Goal: Information Seeking & Learning: Understand process/instructions

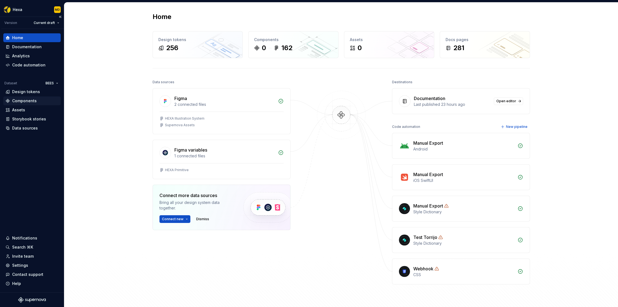
click at [32, 100] on div "Components" at bounding box center [24, 101] width 25 height 6
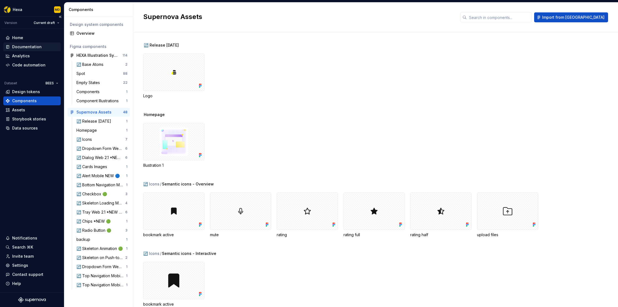
click at [33, 48] on div "Documentation" at bounding box center [27, 47] width 30 height 6
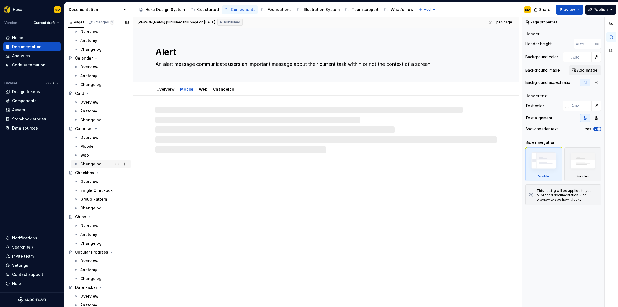
scroll to position [238, 0]
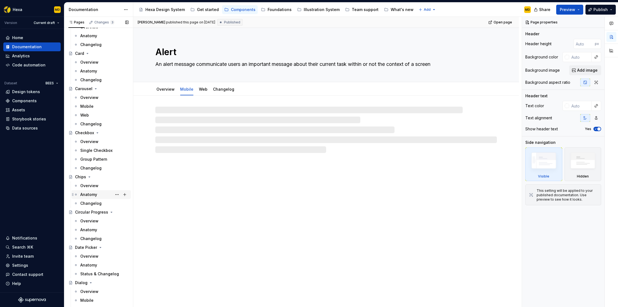
click at [90, 193] on div "Anatomy" at bounding box center [88, 195] width 17 height 6
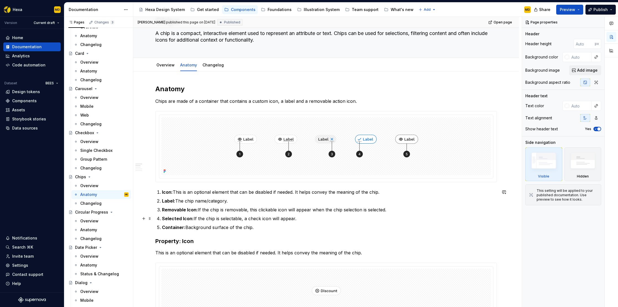
scroll to position [52, 0]
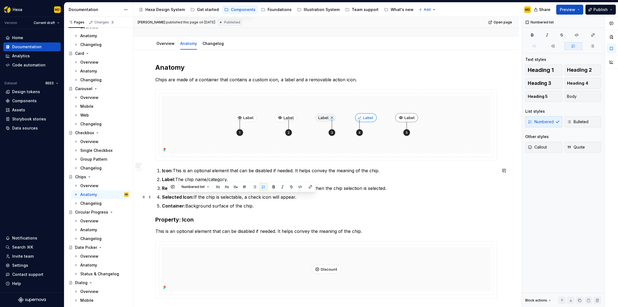
drag, startPoint x: 207, startPoint y: 198, endPoint x: 166, endPoint y: 197, distance: 40.6
click at [166, 197] on p "Selected Icon: If the chip is selectable, a check icon will appear." at bounding box center [329, 197] width 335 height 7
click at [275, 205] on p "Container: Background surface of the chip." at bounding box center [329, 206] width 335 height 7
drag, startPoint x: 267, startPoint y: 196, endPoint x: 159, endPoint y: 196, distance: 108.2
click at [162, 196] on li "Selected Icon: If the chip is selectable, a check icon will appear." at bounding box center [329, 197] width 335 height 7
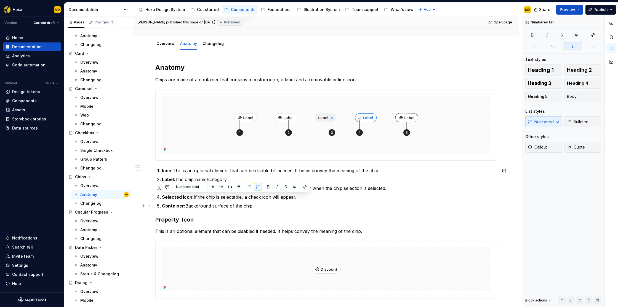
click at [263, 205] on p "Container: Background surface of the chip." at bounding box center [329, 206] width 335 height 7
drag, startPoint x: 260, startPoint y: 206, endPoint x: 158, endPoint y: 199, distance: 102.1
click at [162, 199] on ol "Icon: This is an optional element that can be disabled if needed. It helps conv…" at bounding box center [329, 189] width 335 height 42
click at [300, 200] on p "Selected Icon: If the chip is selectable, a check icon will appear." at bounding box center [329, 197] width 335 height 7
drag, startPoint x: 302, startPoint y: 197, endPoint x: 162, endPoint y: 198, distance: 140.2
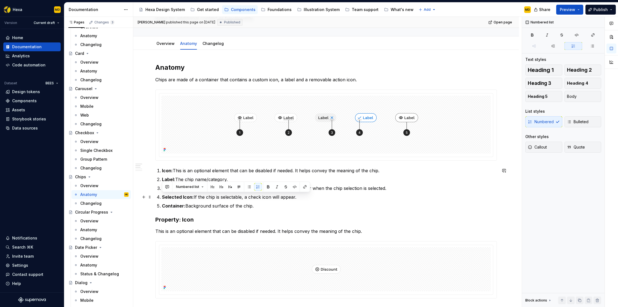
click at [162, 198] on p "Selected Icon: If the chip is selectable, a check icon will appear." at bounding box center [329, 197] width 335 height 7
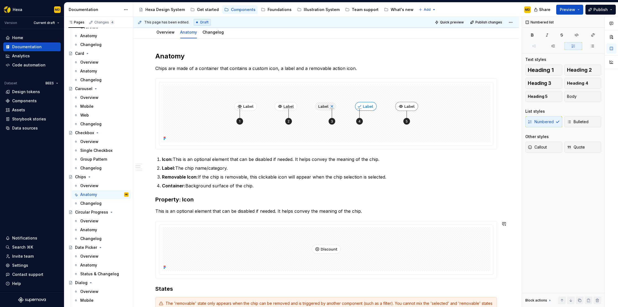
scroll to position [0, 0]
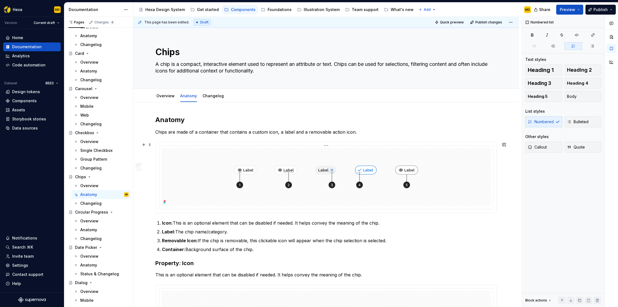
click at [300, 164] on img at bounding box center [326, 177] width 210 height 58
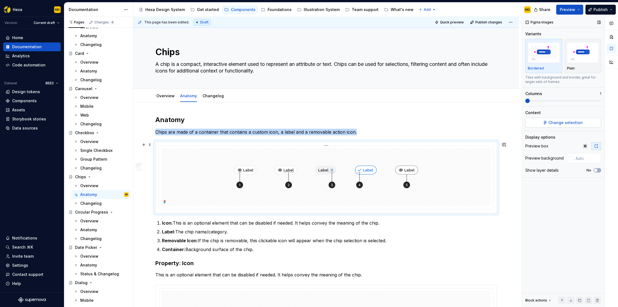
click at [572, 122] on span "Change selection" at bounding box center [566, 123] width 34 height 6
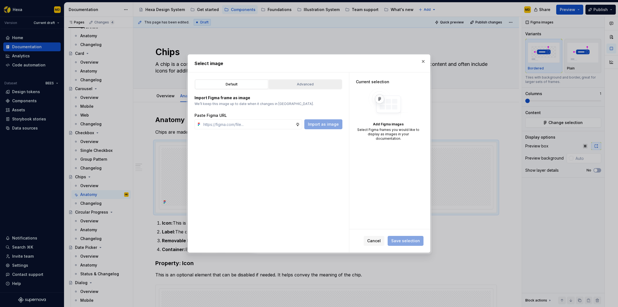
click at [311, 84] on div "Advanced" at bounding box center [305, 85] width 69 height 6
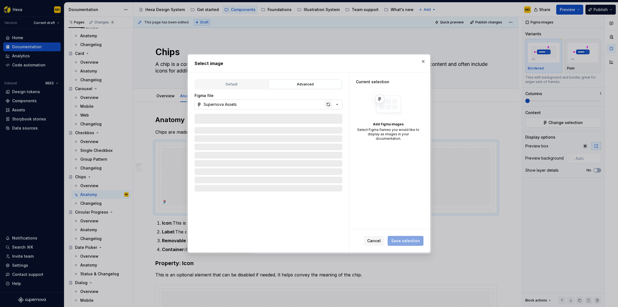
click at [328, 105] on div "button" at bounding box center [329, 105] width 8 height 8
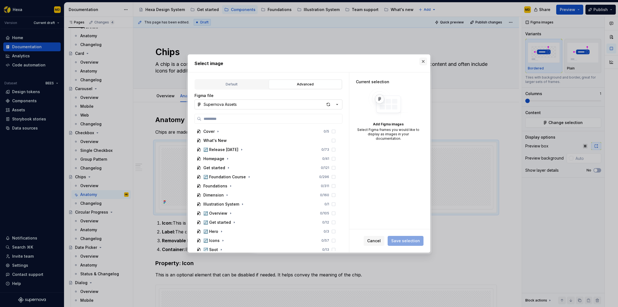
click at [423, 62] on button "button" at bounding box center [423, 62] width 8 height 8
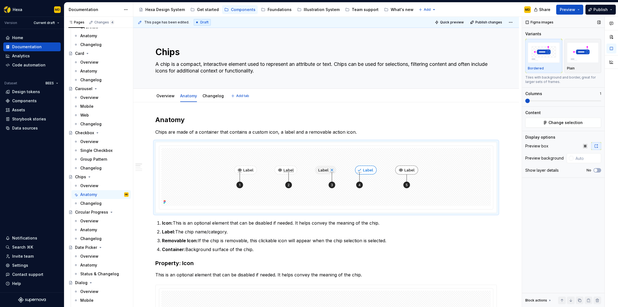
type textarea "*"
click at [553, 120] on button "Change selection" at bounding box center [563, 123] width 76 height 10
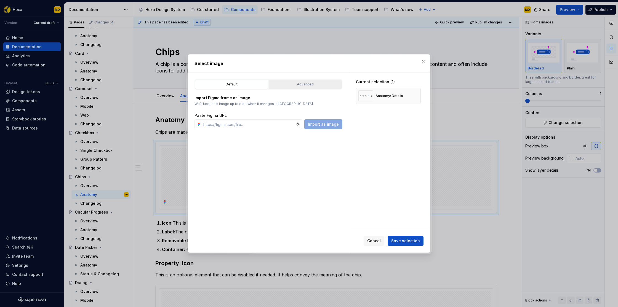
click at [305, 83] on div "Advanced" at bounding box center [305, 85] width 69 height 6
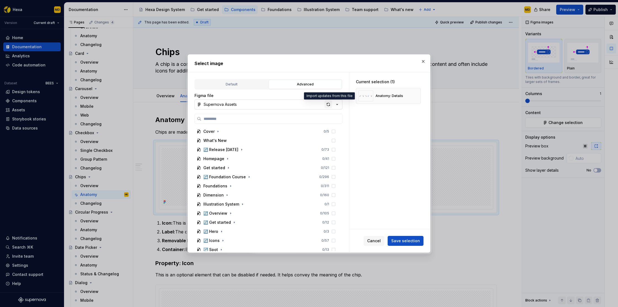
click at [329, 102] on div "button" at bounding box center [329, 105] width 8 height 8
type input "*****"
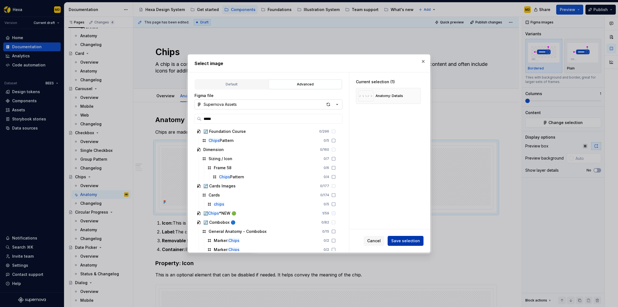
click at [403, 244] on button "Save selection" at bounding box center [406, 241] width 36 height 10
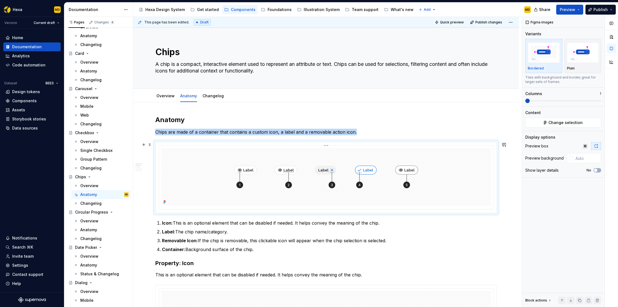
click at [360, 181] on img at bounding box center [326, 177] width 210 height 58
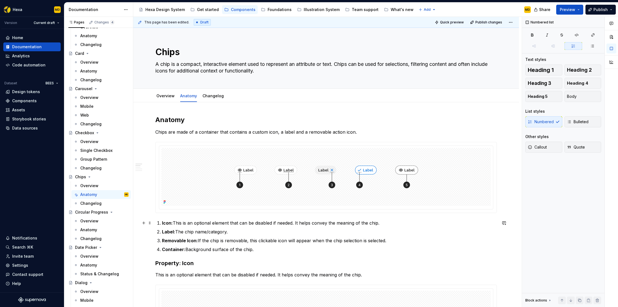
click at [407, 224] on p "Icon: This is an optional element that can be disabled if needed. It helps conv…" at bounding box center [329, 223] width 335 height 7
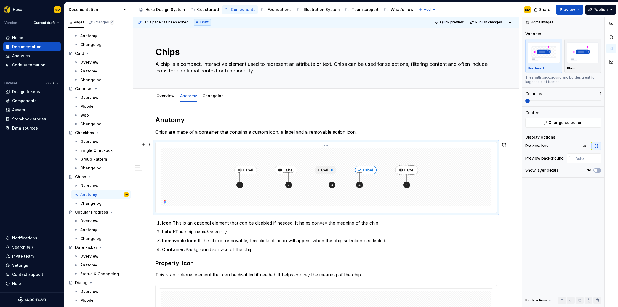
click at [405, 186] on img at bounding box center [326, 177] width 210 height 58
click at [588, 147] on button "button" at bounding box center [585, 146] width 10 height 8
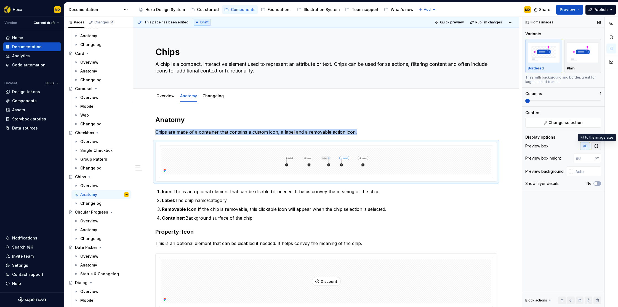
click at [594, 147] on icon "button" at bounding box center [596, 146] width 4 height 4
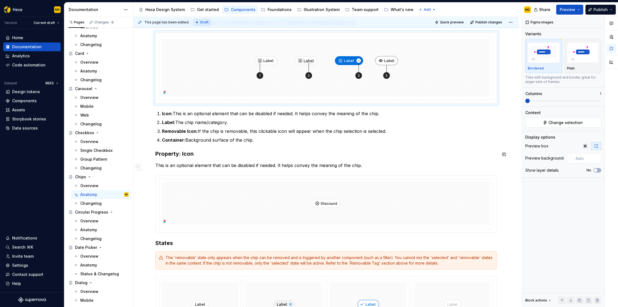
scroll to position [112, 0]
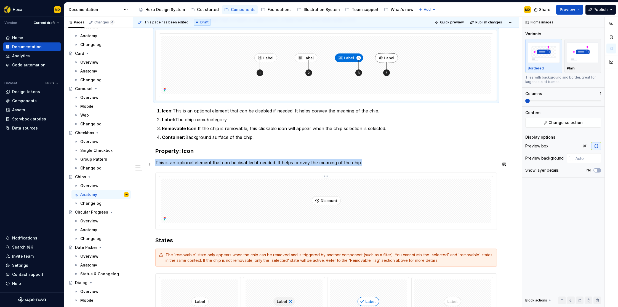
click at [301, 187] on img at bounding box center [327, 201] width 200 height 44
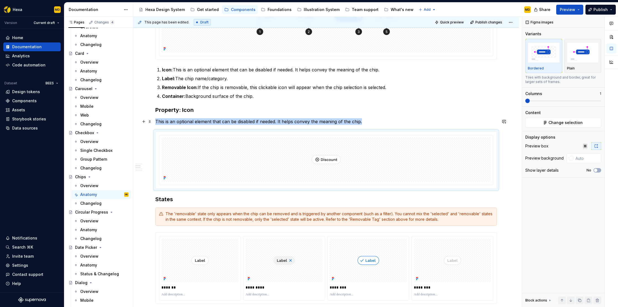
scroll to position [187, 0]
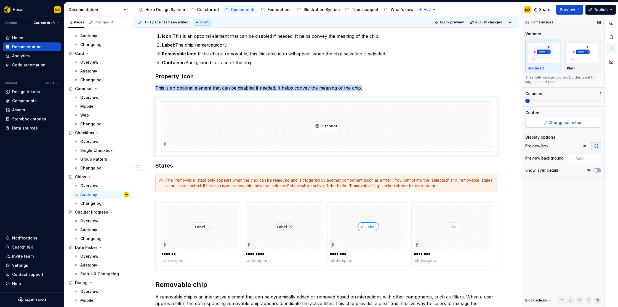
click at [569, 123] on span "Change selection" at bounding box center [566, 123] width 34 height 6
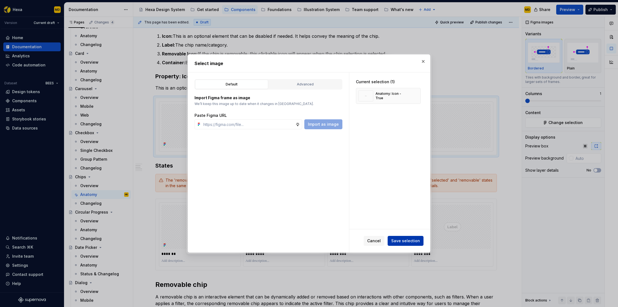
click at [411, 243] on span "Save selection" at bounding box center [405, 241] width 29 height 6
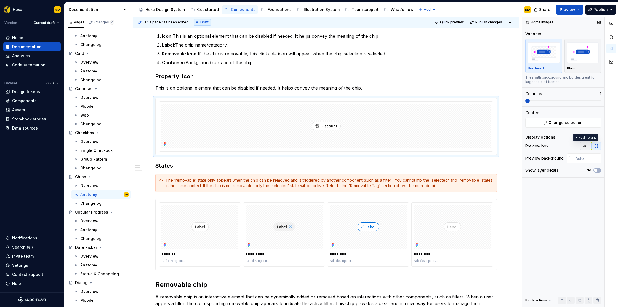
click at [586, 147] on icon "button" at bounding box center [585, 146] width 4 height 4
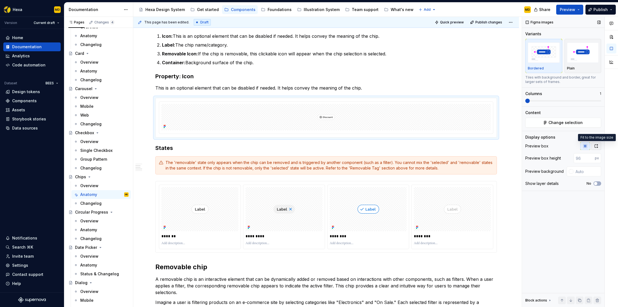
click at [593, 146] on button "button" at bounding box center [596, 146] width 10 height 8
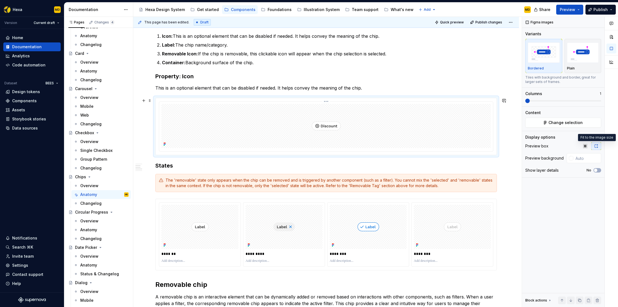
click at [327, 128] on img at bounding box center [327, 126] width 200 height 44
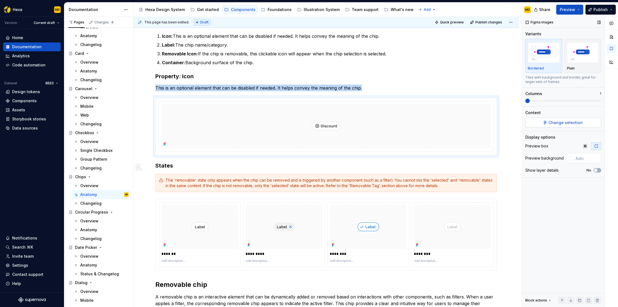
click at [585, 123] on button "Change selection" at bounding box center [563, 123] width 76 height 10
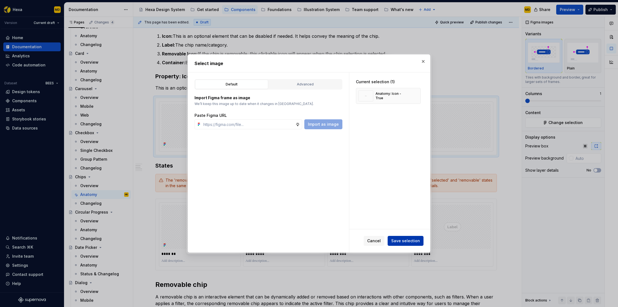
click at [406, 240] on span "Save selection" at bounding box center [405, 241] width 29 height 6
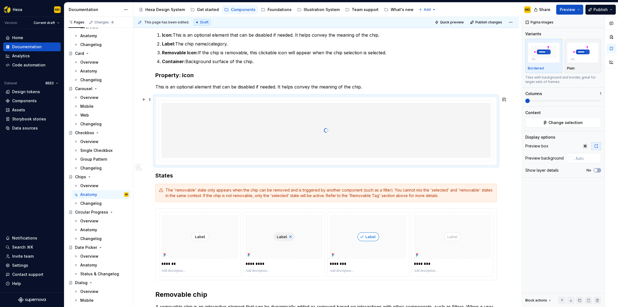
scroll to position [125, 0]
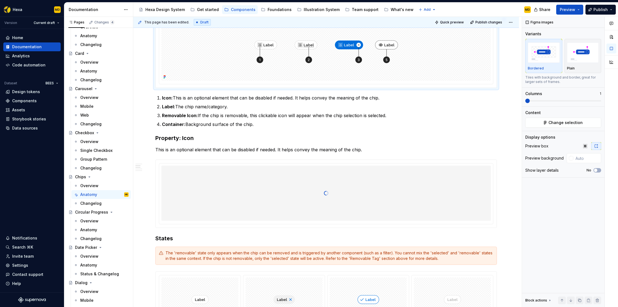
click at [402, 65] on img at bounding box center [326, 52] width 170 height 58
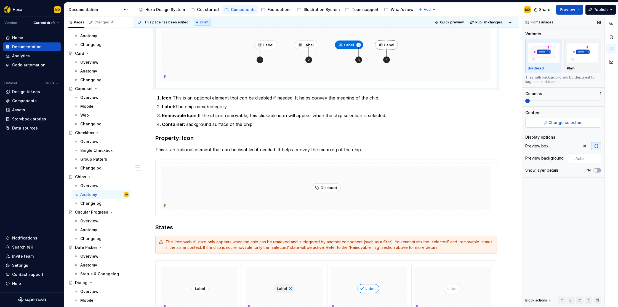
click at [567, 123] on span "Change selection" at bounding box center [566, 123] width 34 height 6
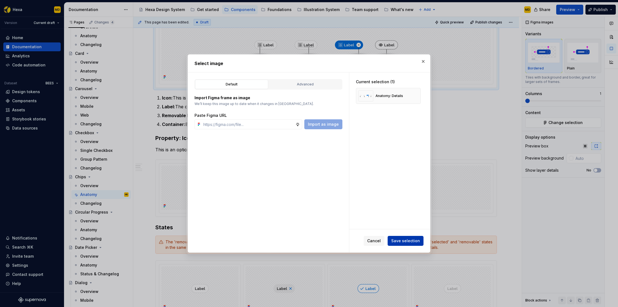
click at [412, 240] on span "Save selection" at bounding box center [405, 241] width 29 height 6
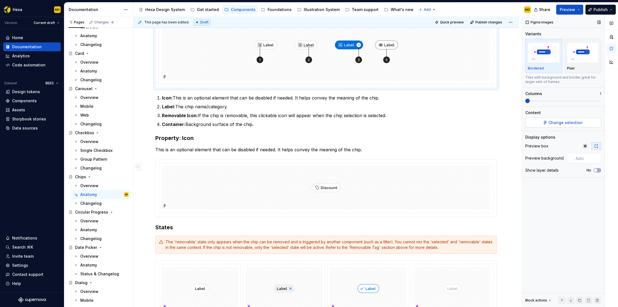
click at [565, 121] on span "Change selection" at bounding box center [566, 123] width 34 height 6
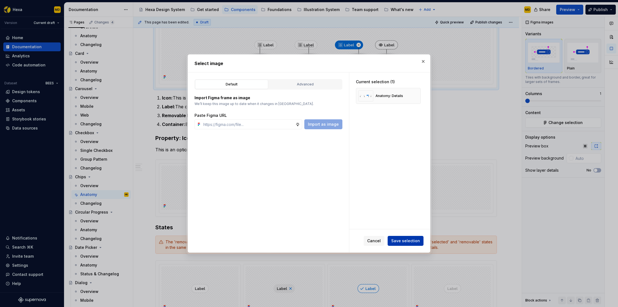
click at [412, 241] on span "Save selection" at bounding box center [405, 241] width 29 height 6
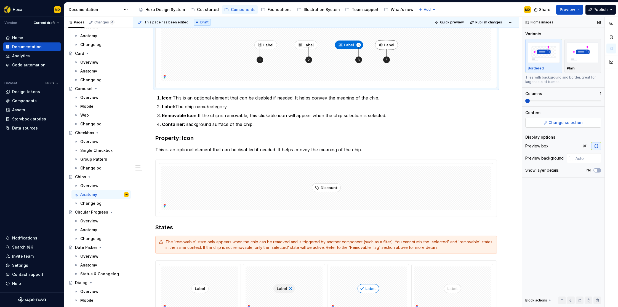
click at [564, 125] on span "Change selection" at bounding box center [566, 123] width 34 height 6
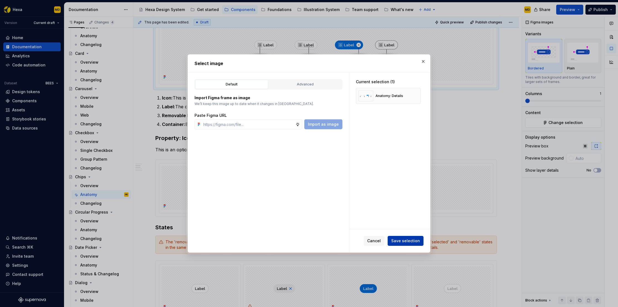
click at [418, 239] on span "Save selection" at bounding box center [405, 241] width 29 height 6
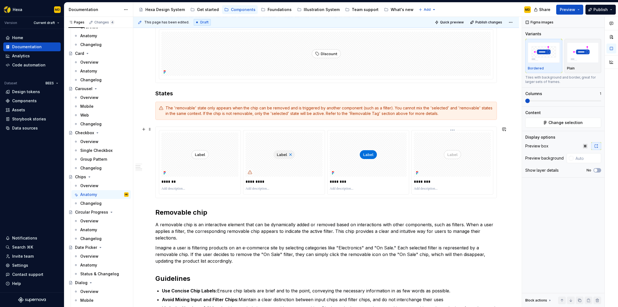
scroll to position [280, 0]
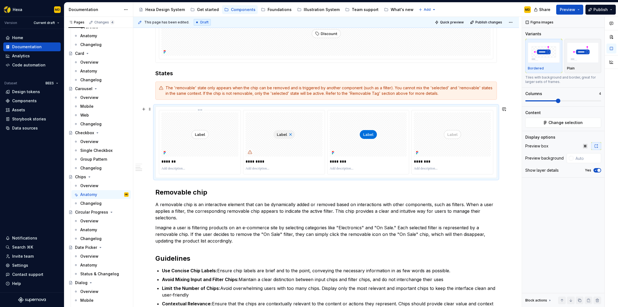
click at [213, 145] on img at bounding box center [200, 135] width 48 height 44
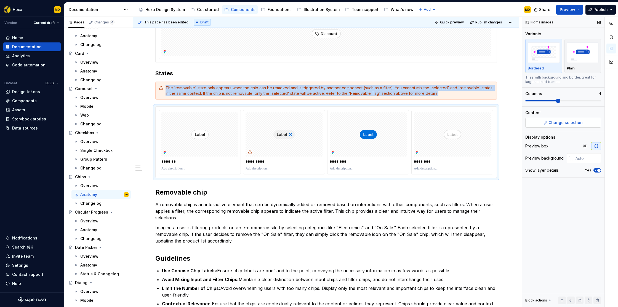
click at [548, 121] on button "Change selection" at bounding box center [563, 123] width 76 height 10
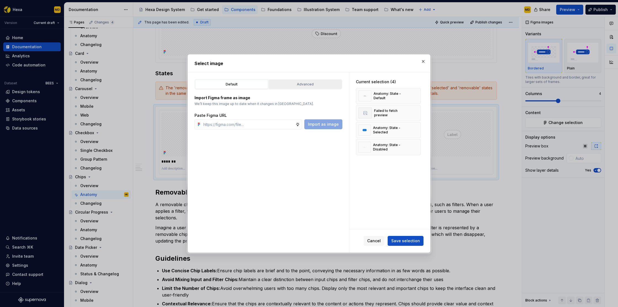
drag, startPoint x: 309, startPoint y: 77, endPoint x: 309, endPoint y: 80, distance: 3.1
click at [309, 78] on div "Default Advanced Import Figma frame as image We’ll keep this image up to date w…" at bounding box center [268, 163] width 161 height 180
click at [309, 81] on button "Advanced" at bounding box center [305, 84] width 73 height 9
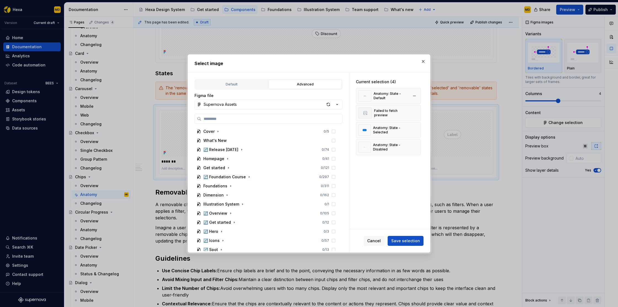
type textarea "*"
click at [418, 114] on button "button" at bounding box center [415, 113] width 8 height 8
click at [409, 242] on span "Save selection" at bounding box center [405, 241] width 29 height 6
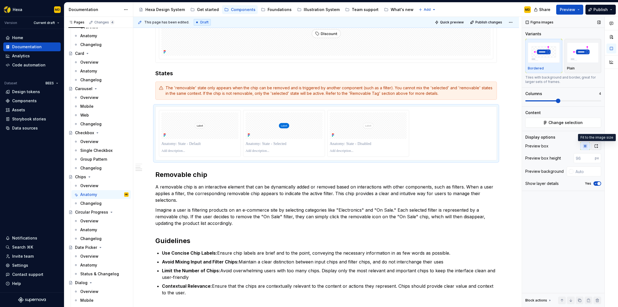
click at [594, 144] on button "button" at bounding box center [596, 146] width 10 height 8
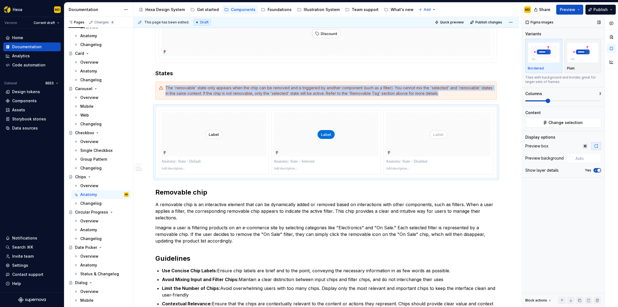
click at [545, 101] on span at bounding box center [536, 100] width 22 height 1
click at [193, 161] on p at bounding box center [214, 162] width 106 height 6
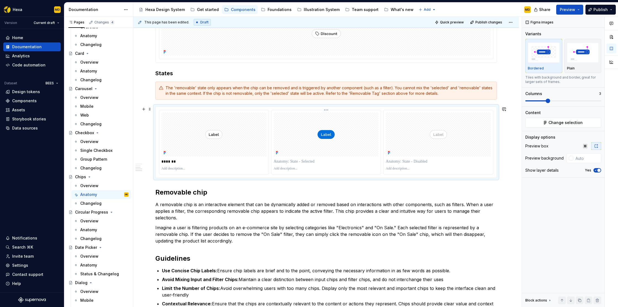
click at [319, 163] on p at bounding box center [327, 162] width 106 height 6
click at [418, 163] on p at bounding box center [439, 162] width 106 height 6
click at [245, 92] on div "The 'removable' state only appears when the chip can be removed and is triggere…" at bounding box center [330, 90] width 328 height 11
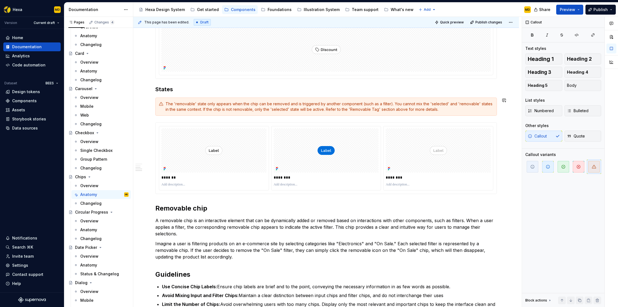
scroll to position [297, 0]
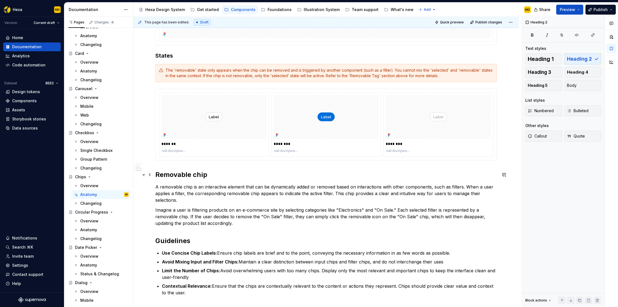
click at [213, 172] on h2 "Removable chip" at bounding box center [326, 175] width 342 height 9
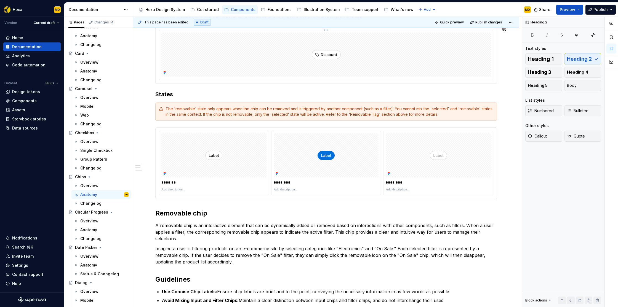
scroll to position [296, 0]
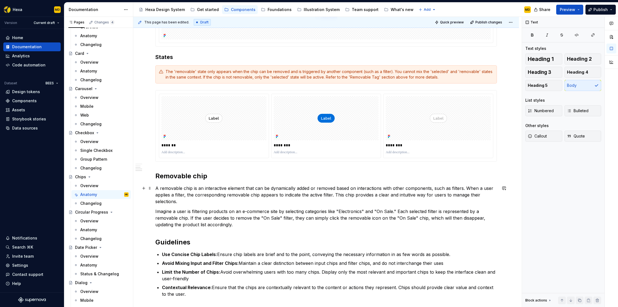
click at [186, 202] on p "A removable chip is an interactive element that can be dynamically added or rem…" at bounding box center [326, 195] width 342 height 20
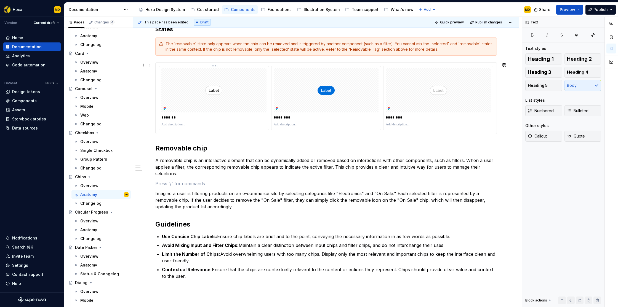
scroll to position [324, 0]
click at [149, 65] on span at bounding box center [150, 65] width 4 height 8
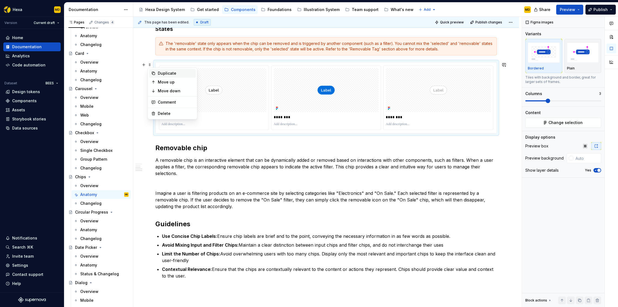
click at [158, 70] on div "Duplicate" at bounding box center [172, 73] width 47 height 9
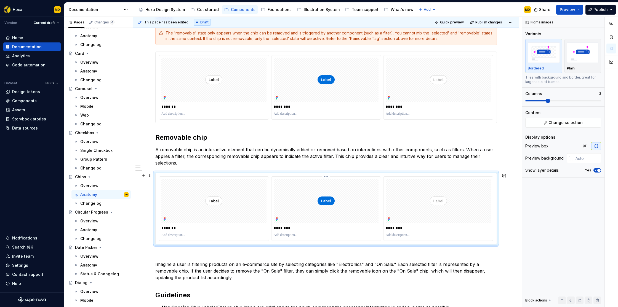
scroll to position [361, 0]
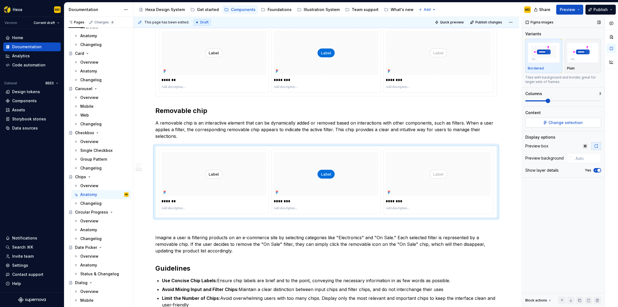
click at [556, 120] on span "Change selection" at bounding box center [566, 123] width 34 height 6
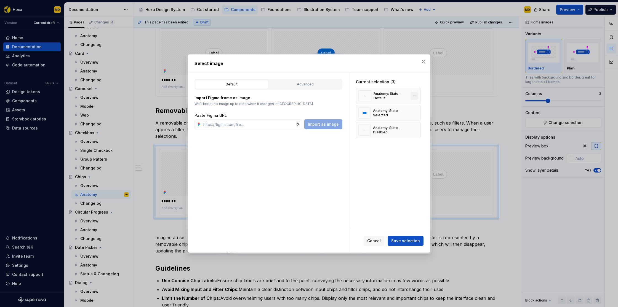
click at [416, 96] on button "button" at bounding box center [415, 96] width 8 height 8
click at [418, 97] on button "button" at bounding box center [415, 96] width 8 height 8
click at [417, 99] on button "button" at bounding box center [415, 96] width 8 height 8
type textarea "*"
click at [292, 87] on div "Advanced" at bounding box center [305, 85] width 69 height 6
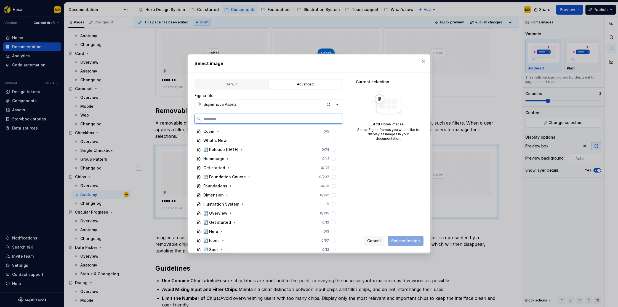
click at [232, 116] on input "search" at bounding box center [271, 119] width 141 height 6
paste input "**********"
type input "**********"
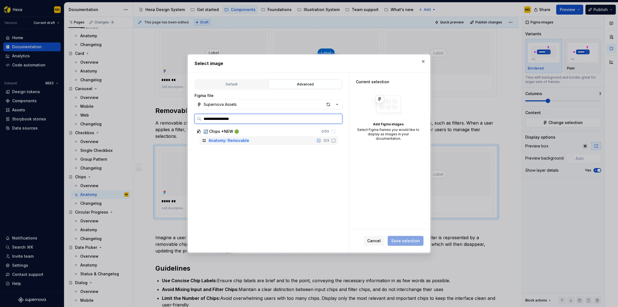
click at [336, 141] on icon at bounding box center [333, 141] width 4 height 4
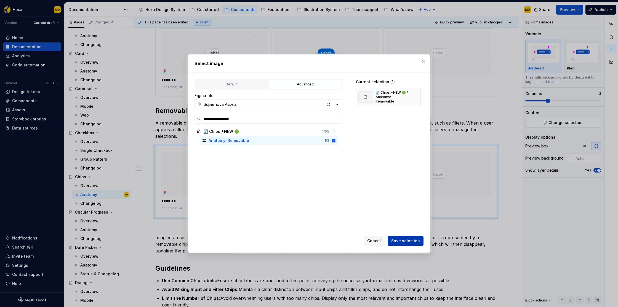
click at [412, 242] on span "Save selection" at bounding box center [405, 241] width 29 height 6
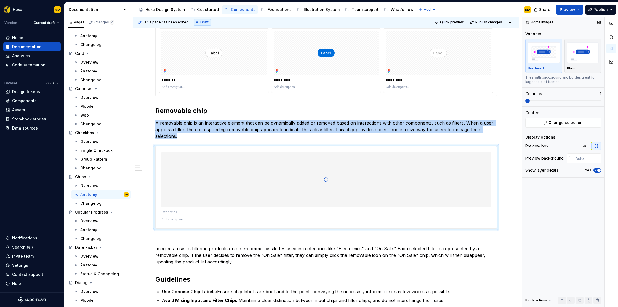
click at [529, 101] on span at bounding box center [527, 101] width 4 height 4
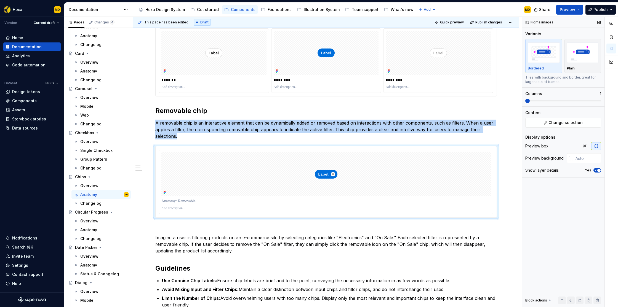
click at [596, 171] on icon "button" at bounding box center [596, 170] width 4 height 3
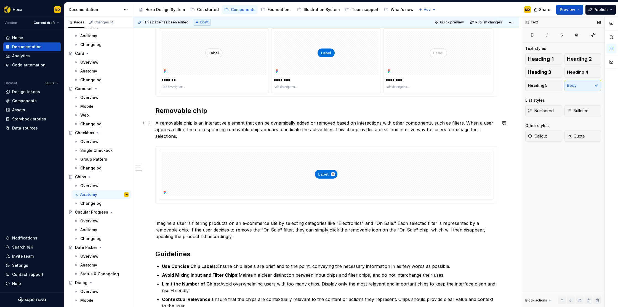
click at [223, 126] on p "A removable chip is an interactive element that can be dynamically added or rem…" at bounding box center [326, 130] width 342 height 20
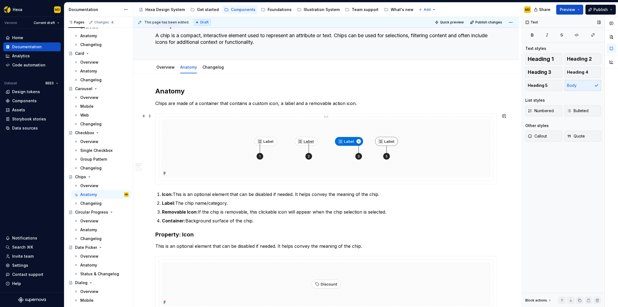
scroll to position [23, 0]
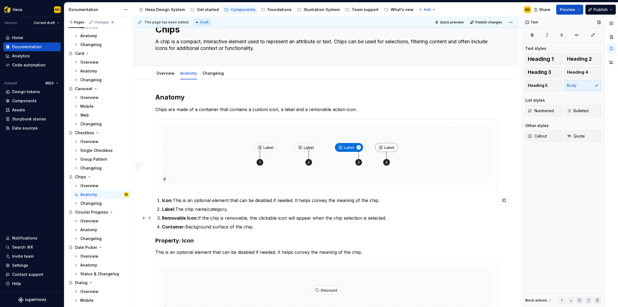
click at [193, 219] on strong "Removable Icon:" at bounding box center [180, 219] width 36 height 6
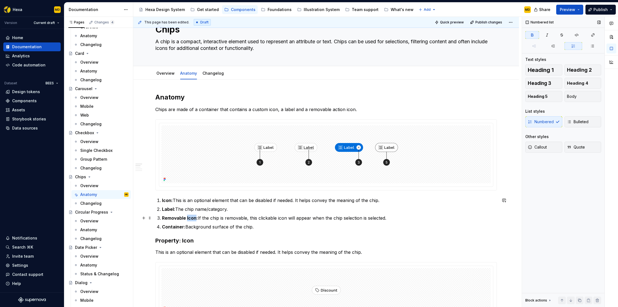
click at [193, 219] on strong "Removable Icon:" at bounding box center [180, 219] width 36 height 6
drag, startPoint x: 263, startPoint y: 218, endPoint x: 292, endPoint y: 217, distance: 28.7
click at [292, 217] on p "Removable Button: If the chip is removable, this clickable icon will appear whe…" at bounding box center [329, 218] width 335 height 7
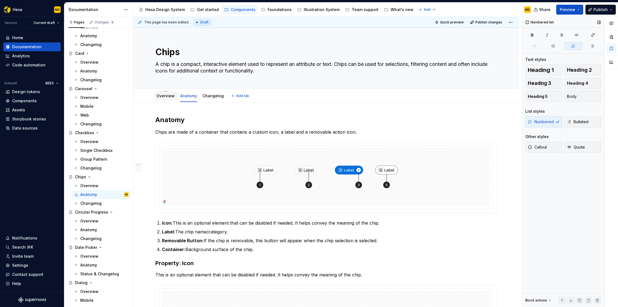
click at [171, 95] on link "Overview" at bounding box center [165, 96] width 18 height 5
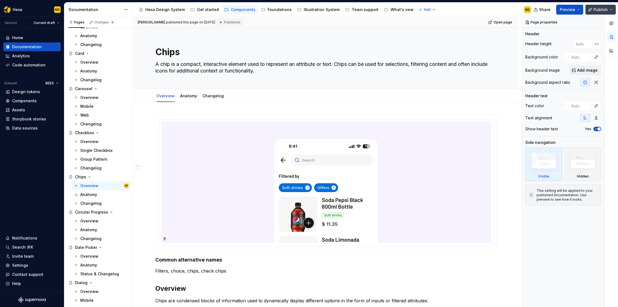
click at [602, 8] on span "Publish" at bounding box center [601, 10] width 14 height 6
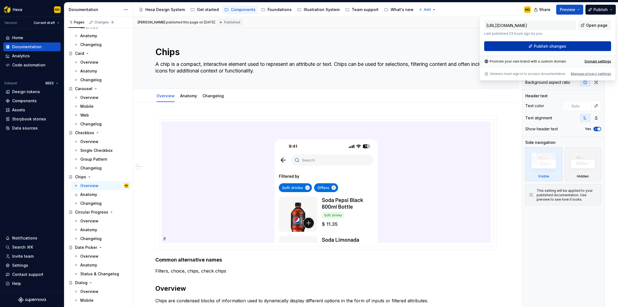
click at [561, 45] on span "Publish changes" at bounding box center [550, 47] width 32 height 6
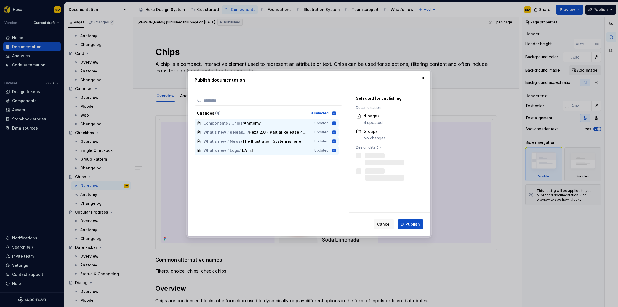
click at [412, 221] on button "Publish" at bounding box center [411, 225] width 26 height 10
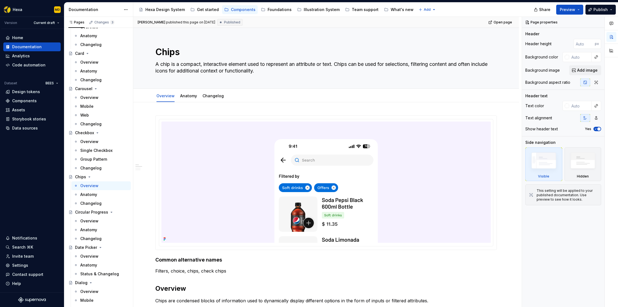
type textarea "*"
